Goal: Task Accomplishment & Management: Manage account settings

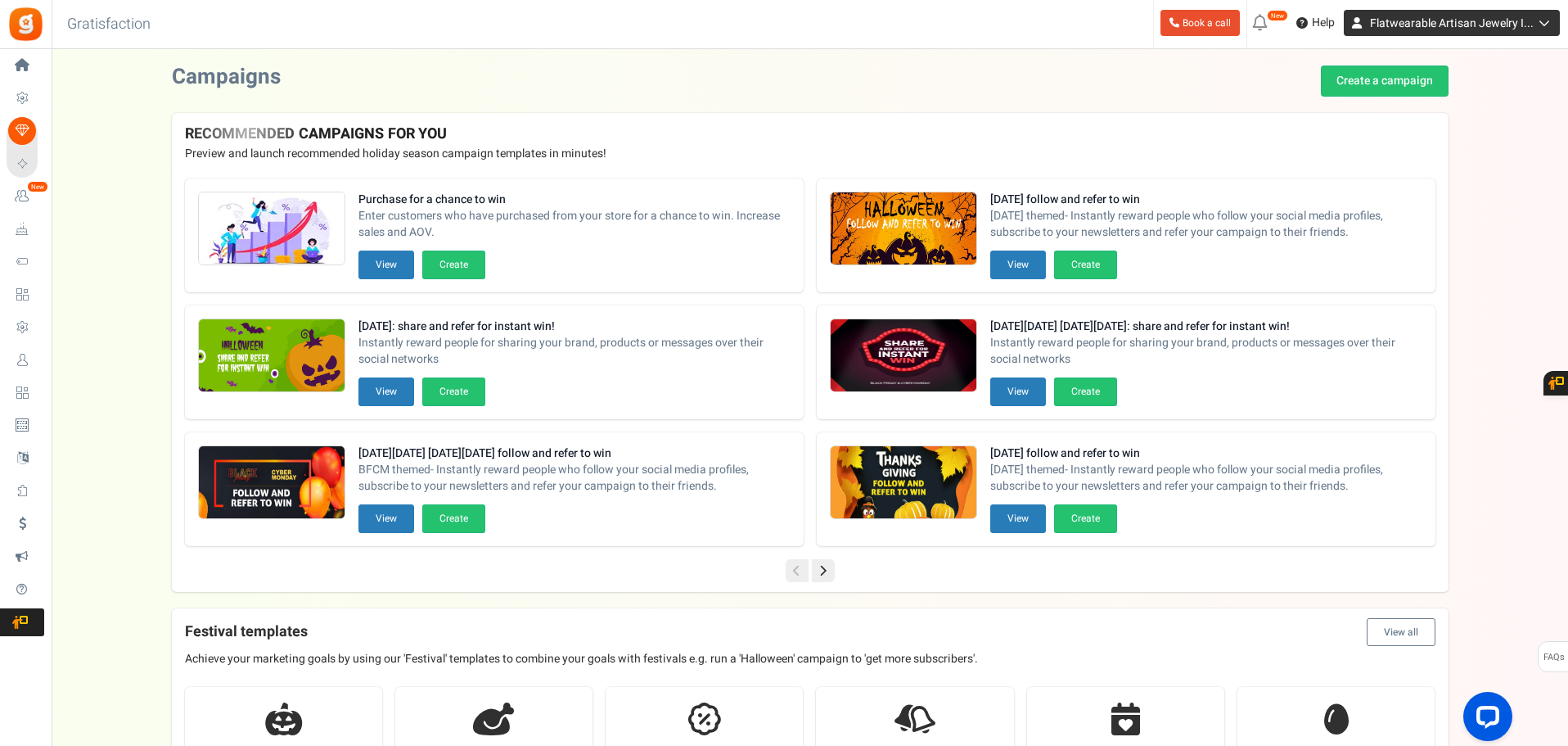
click at [1483, 24] on span "Flatwearable Artisan Jewelry I..." at bounding box center [1452, 23] width 164 height 17
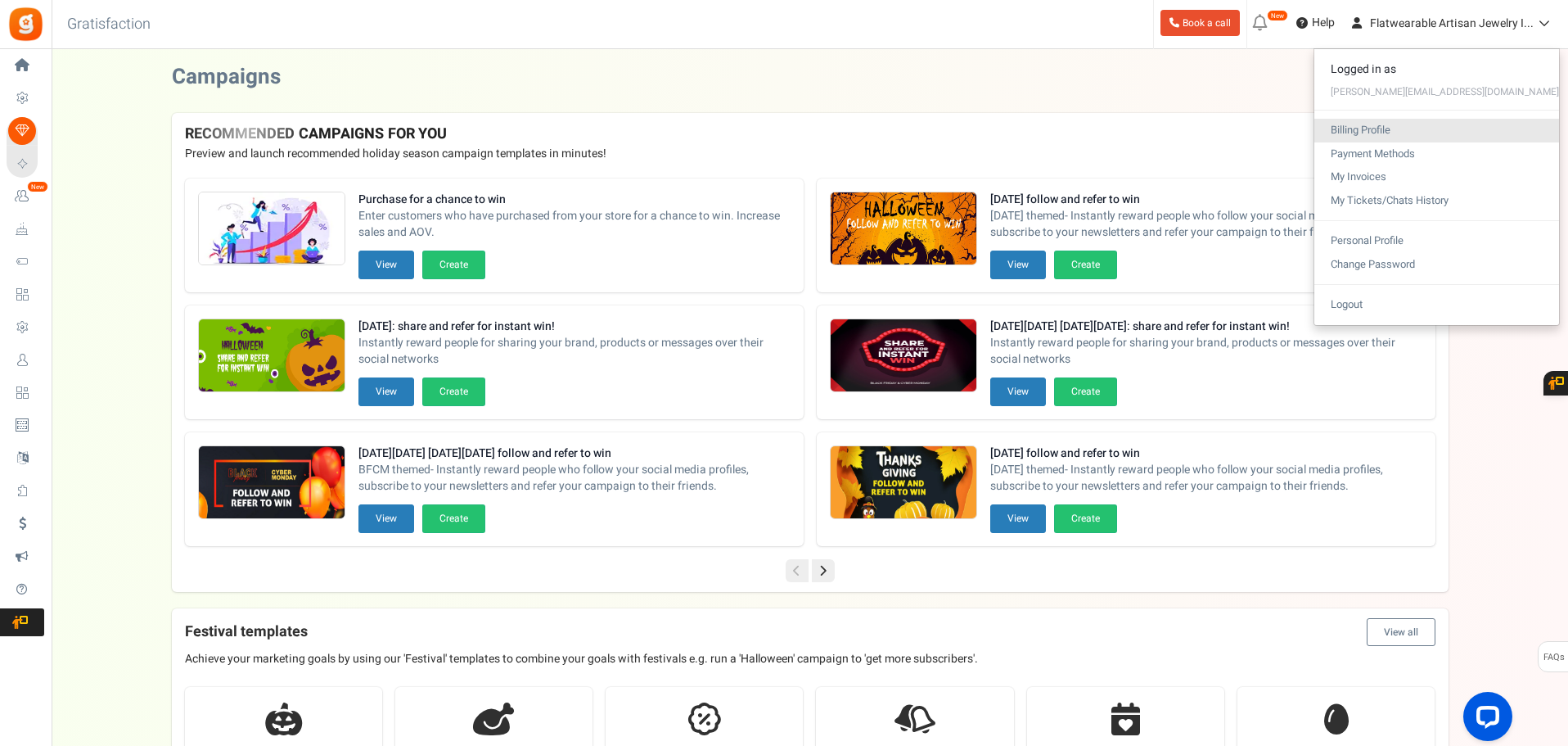
click at [1483, 126] on link "Billing Profile" at bounding box center [1436, 130] width 245 height 24
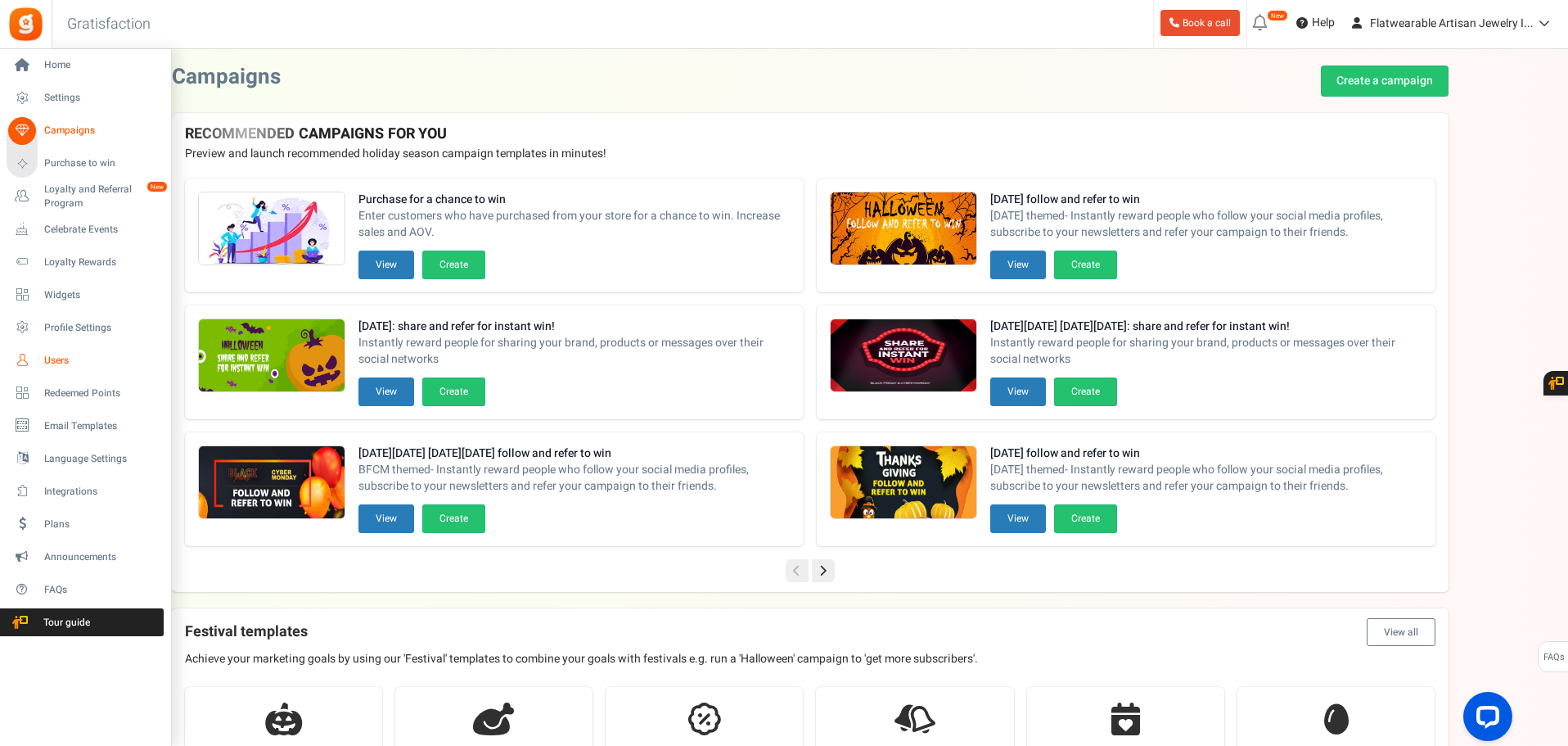
click at [28, 357] on icon at bounding box center [22, 360] width 27 height 27
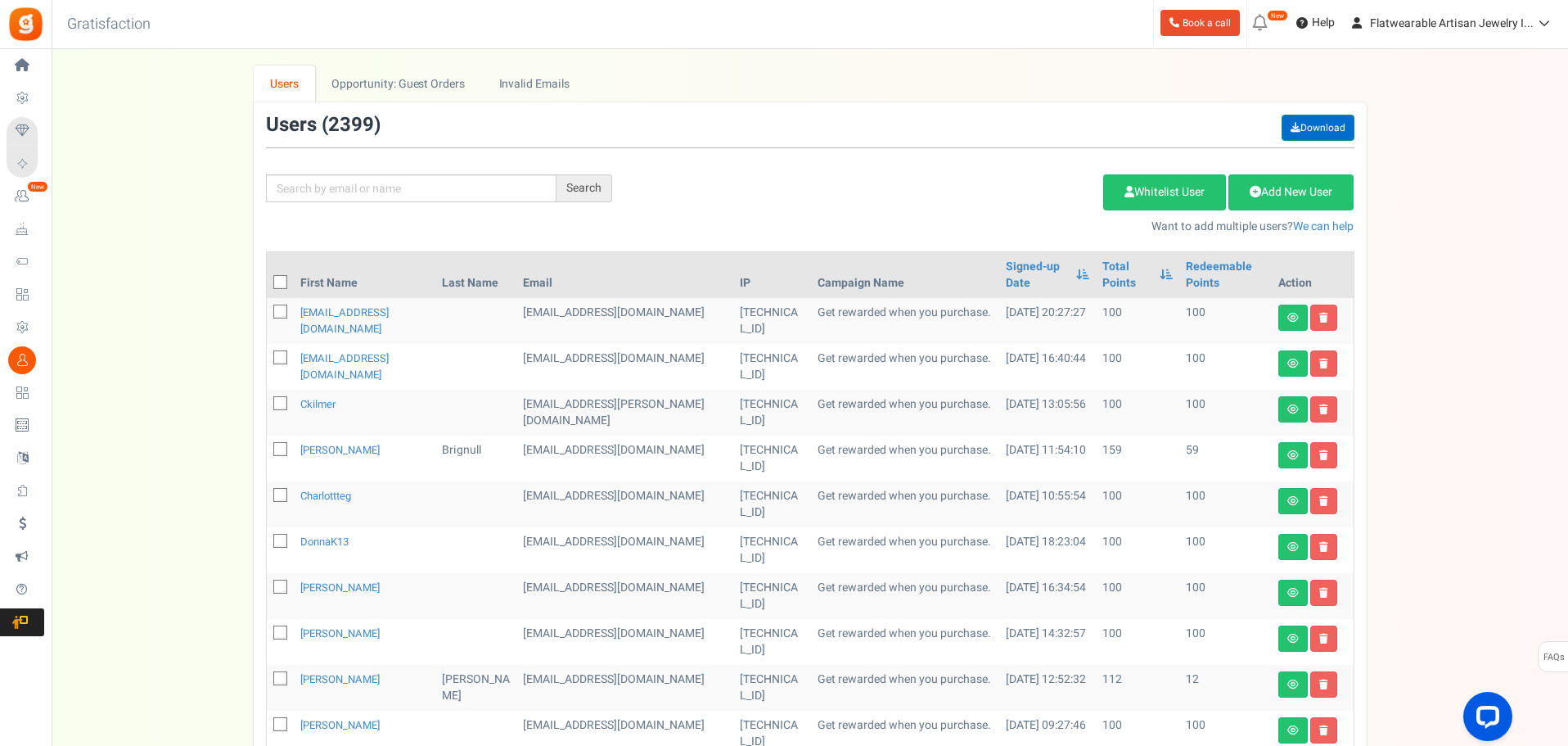
click at [1308, 127] on link "Download" at bounding box center [1318, 127] width 72 height 27
click at [1431, 223] on div "We've rolled out a NEW FEATURE! convert potential guest orders to customers. Ch…" at bounding box center [809, 668] width 1484 height 1206
click at [1432, 13] on link "Flatwearable Artisan Jewelry I..." at bounding box center [1452, 23] width 216 height 27
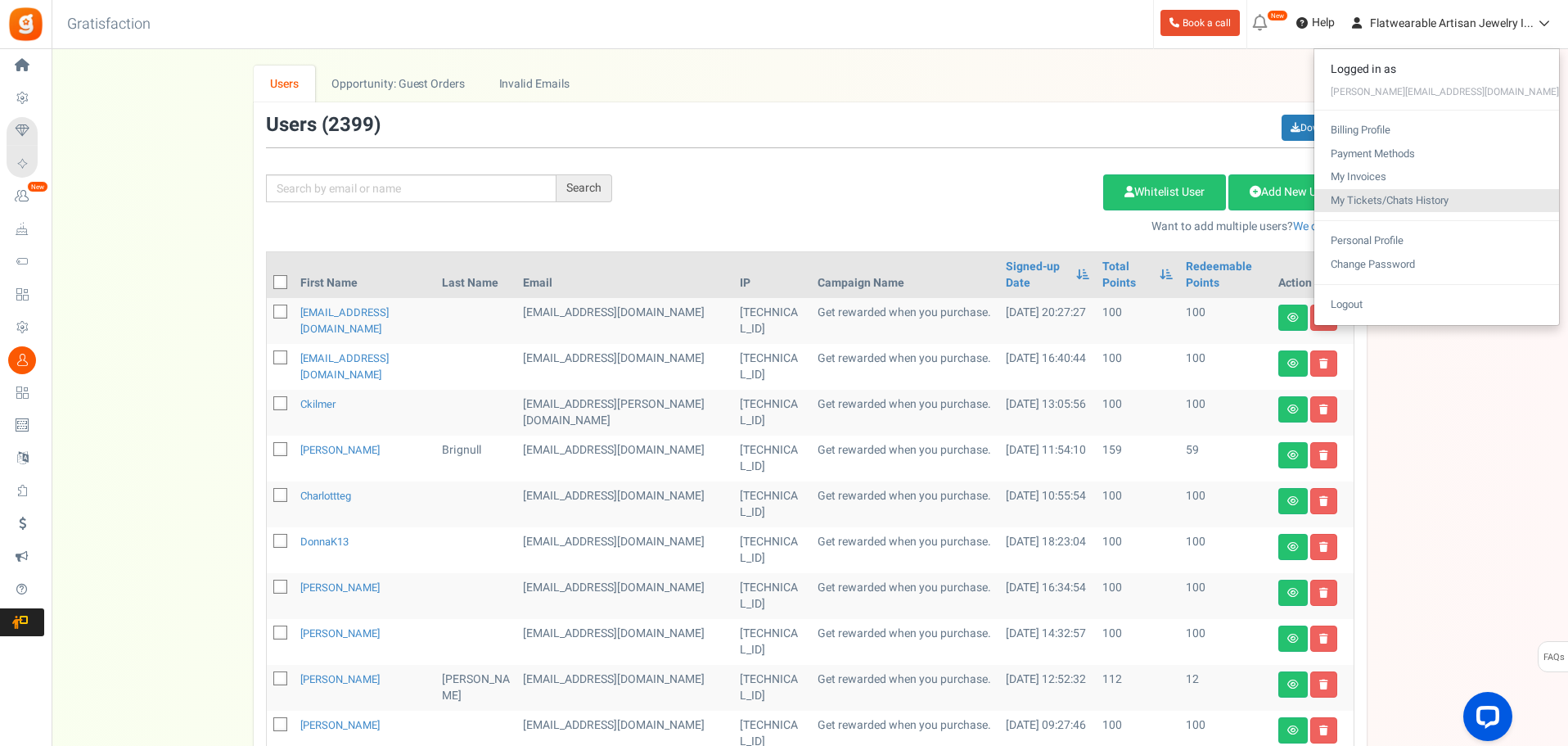
click at [1442, 194] on link "My Tickets/Chats History" at bounding box center [1436, 201] width 245 height 24
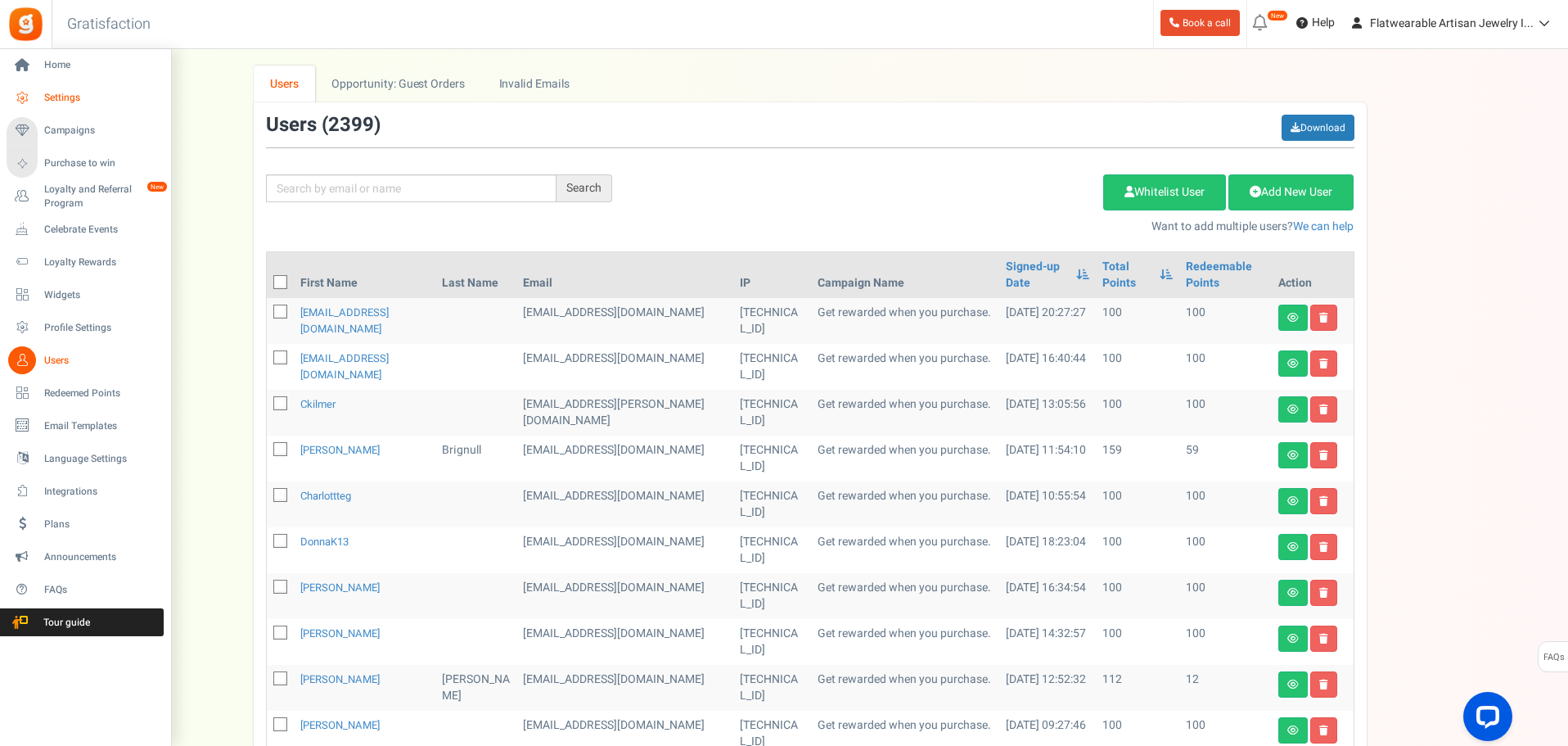
click at [60, 94] on span "Settings" at bounding box center [101, 97] width 115 height 14
